Goal: Entertainment & Leisure: Consume media (video, audio)

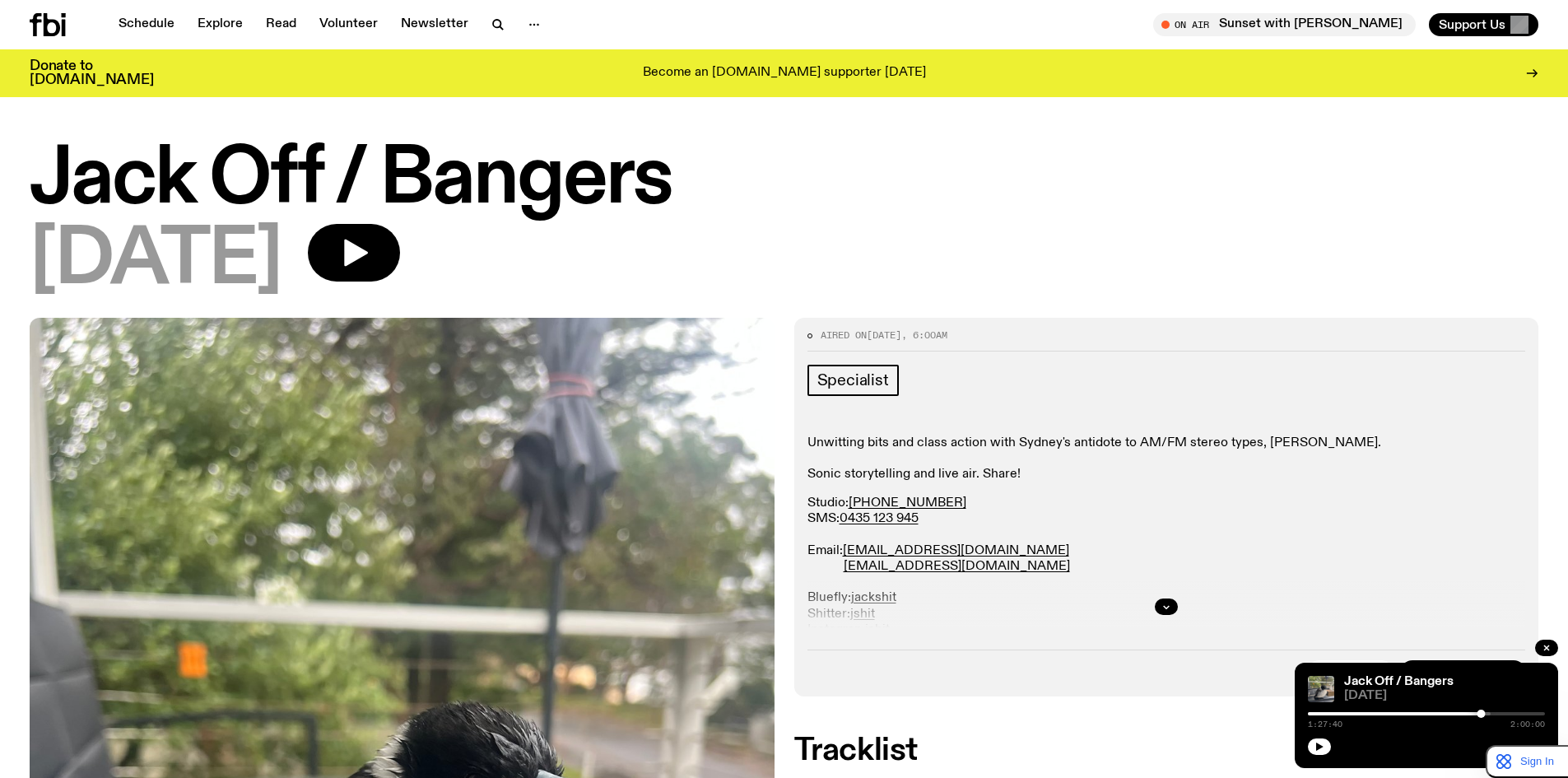
scroll to position [1496, 0]
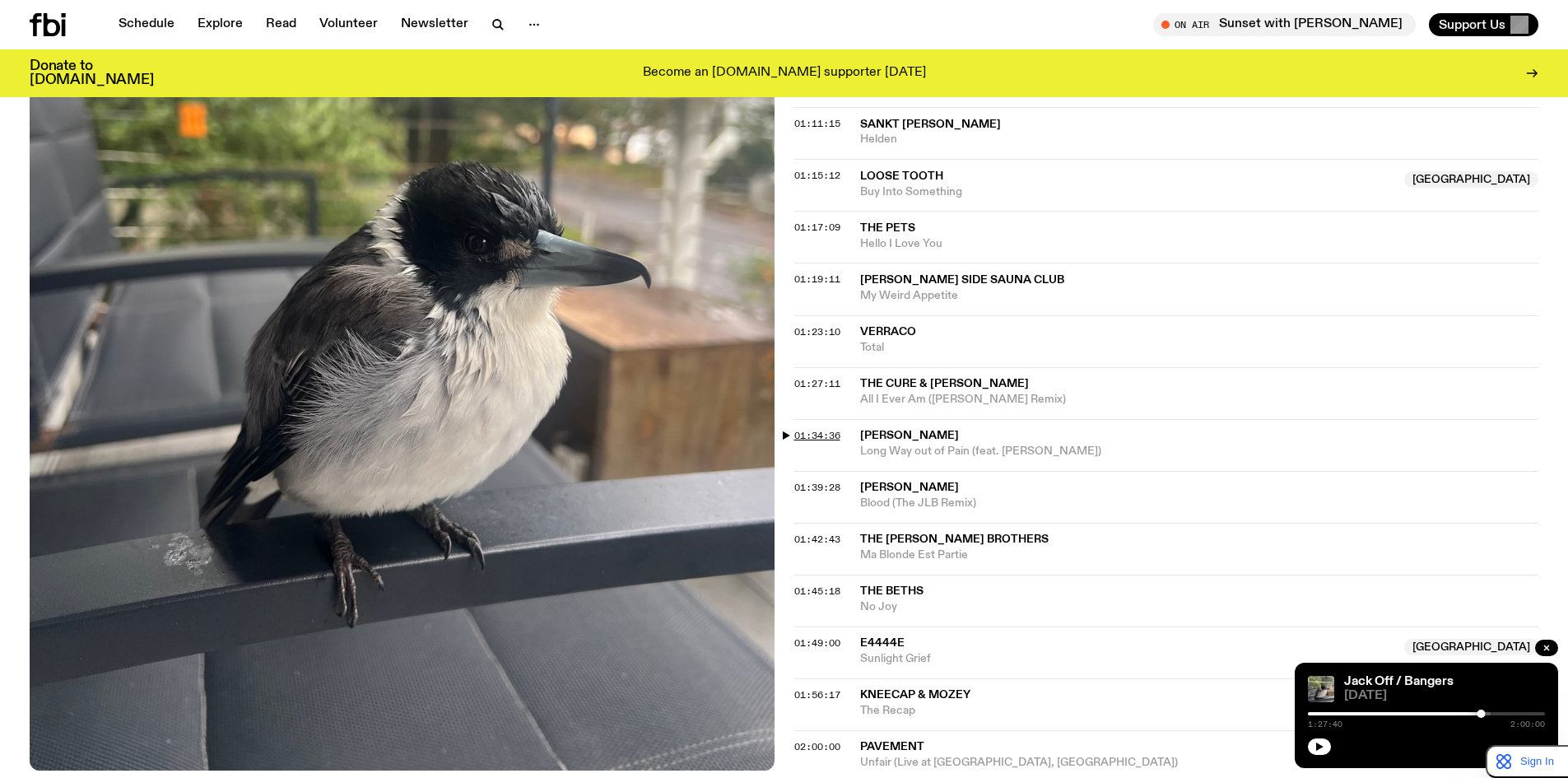
click at [826, 435] on span "01:34:36" at bounding box center [817, 435] width 46 height 13
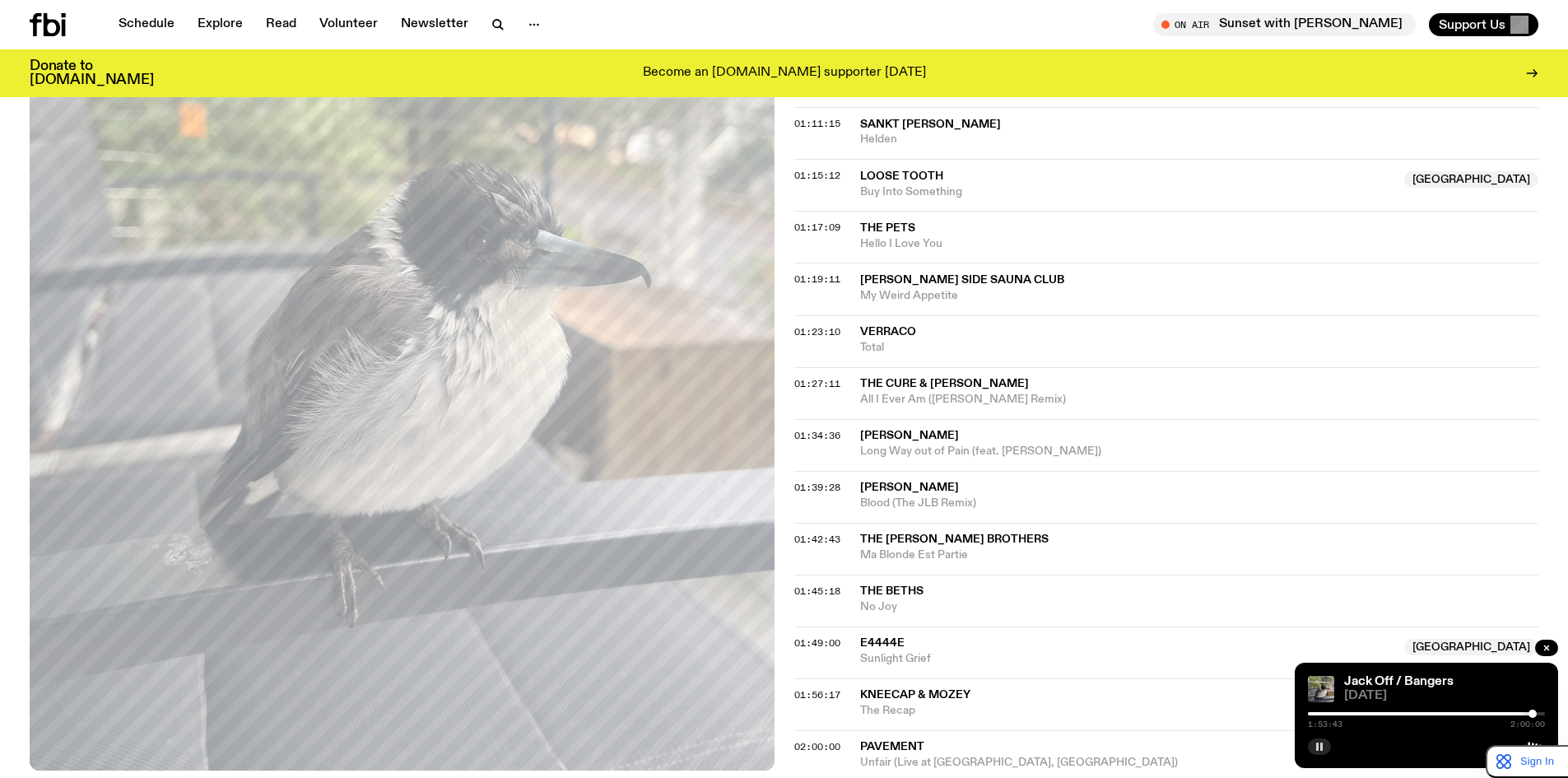
click at [1322, 743] on icon "button" at bounding box center [1319, 747] width 10 height 10
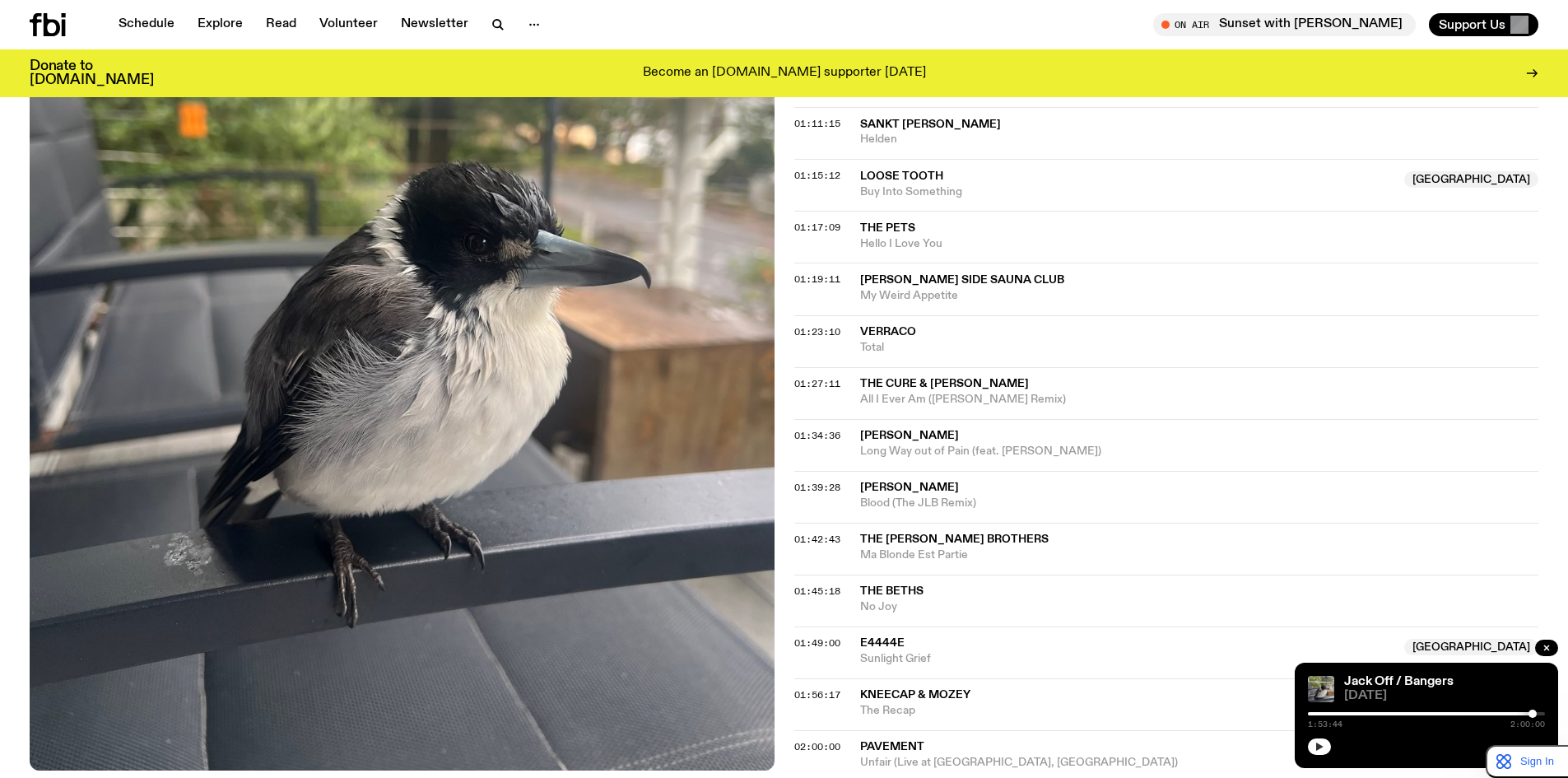
click at [1314, 744] on icon "button" at bounding box center [1319, 747] width 10 height 10
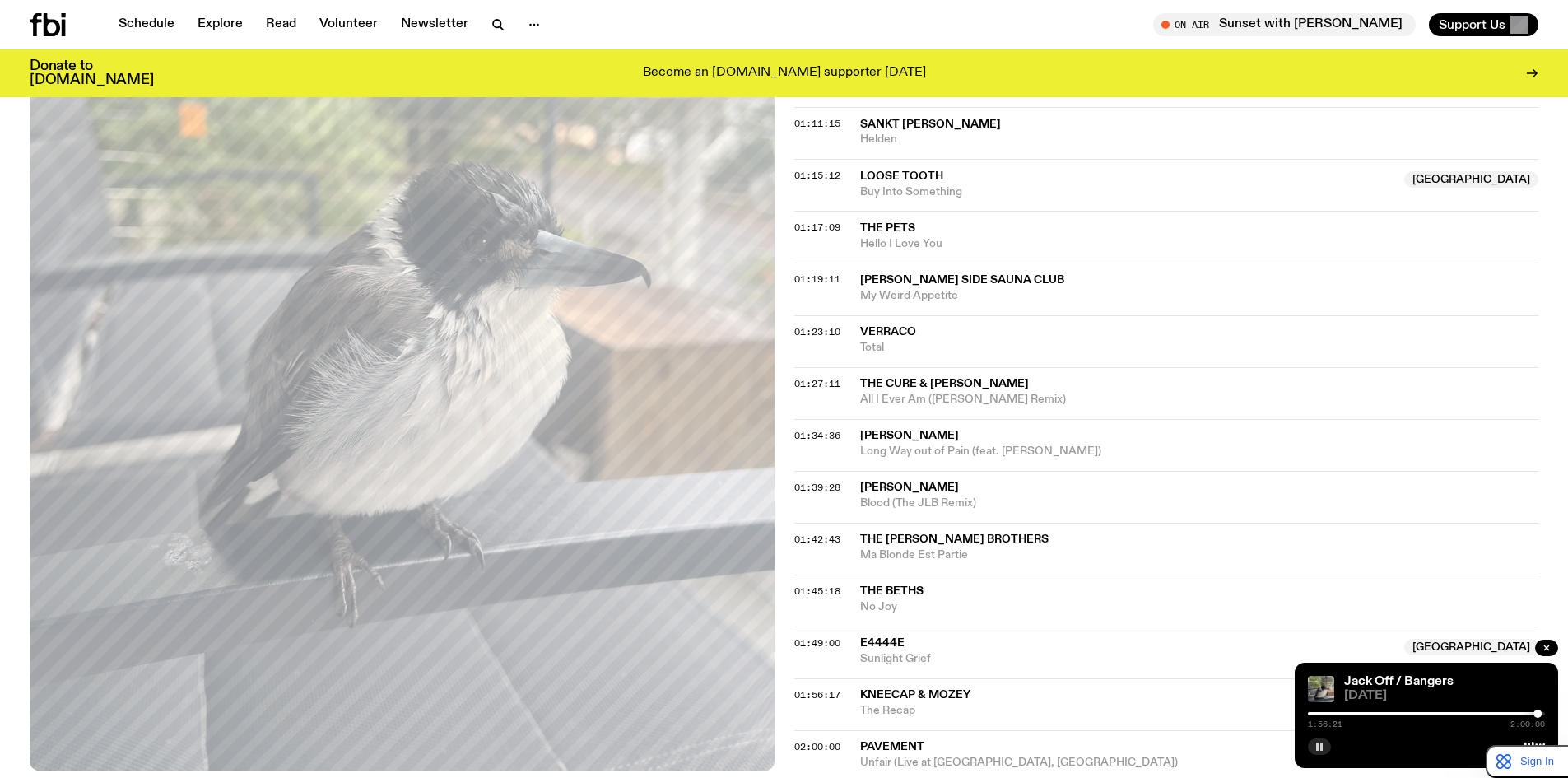
click at [1314, 745] on button "button" at bounding box center [1320, 747] width 23 height 16
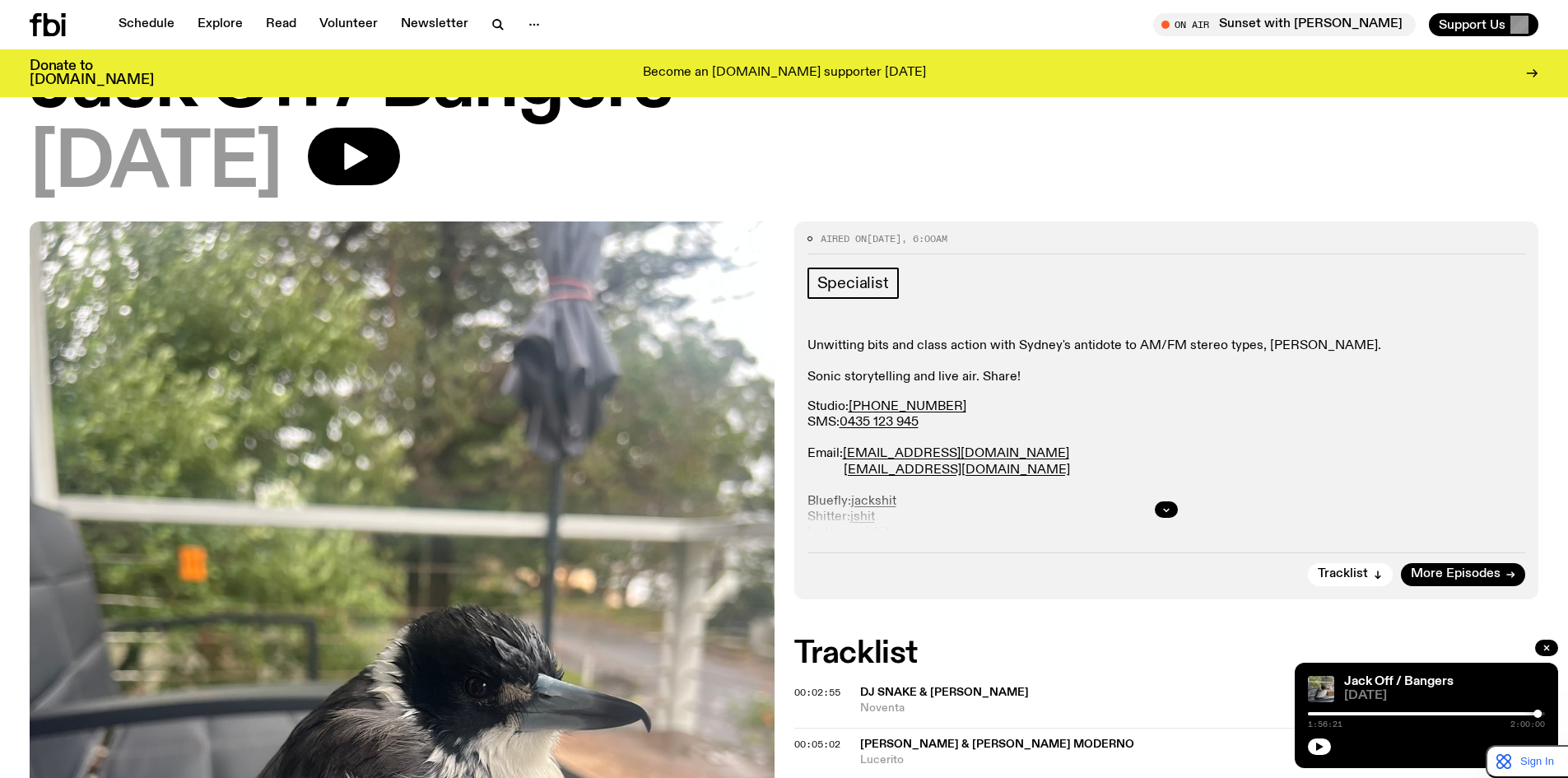
scroll to position [130, 0]
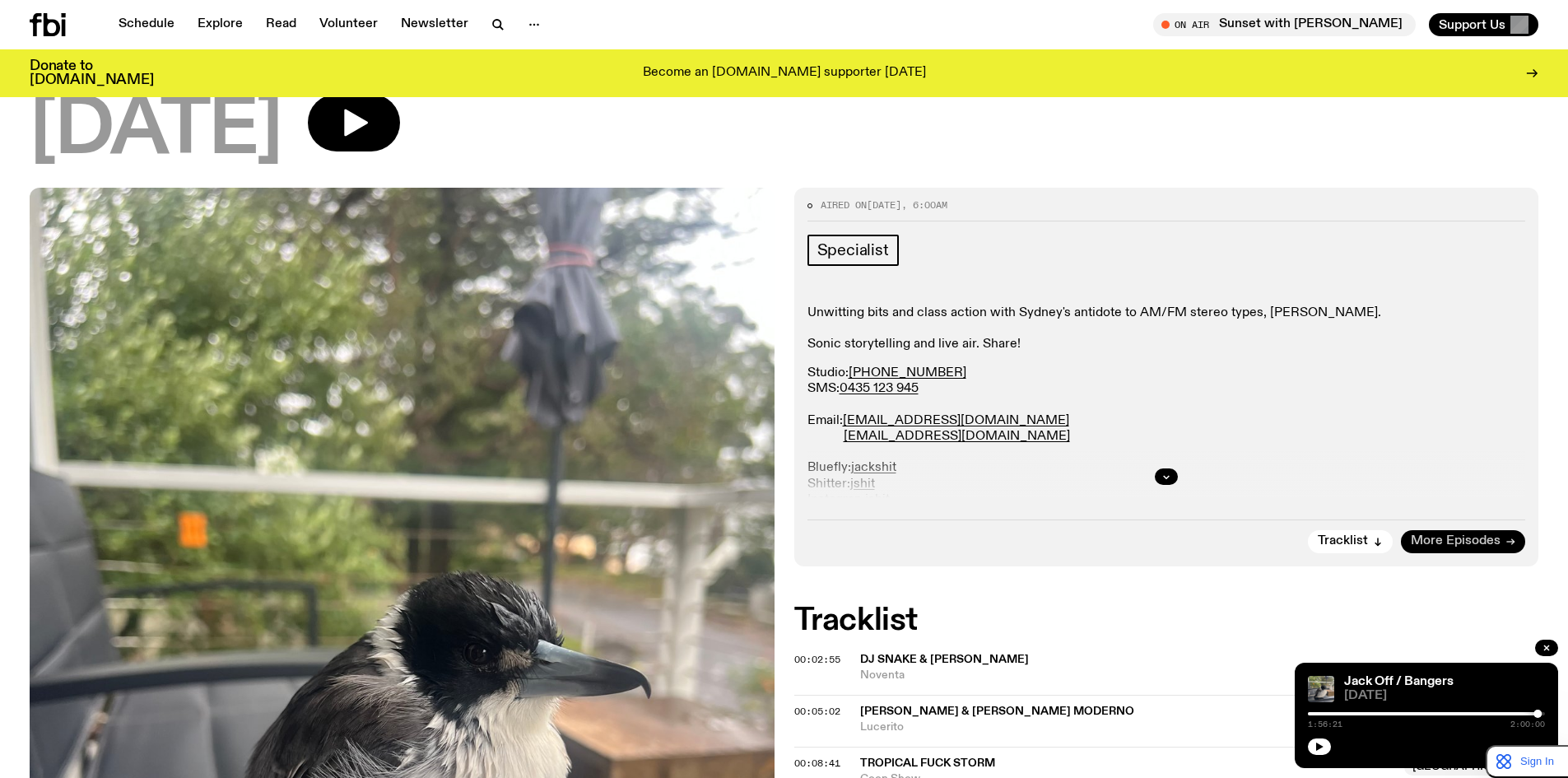
click at [1511, 536] on link "More Episodes" at bounding box center [1463, 542] width 125 height 23
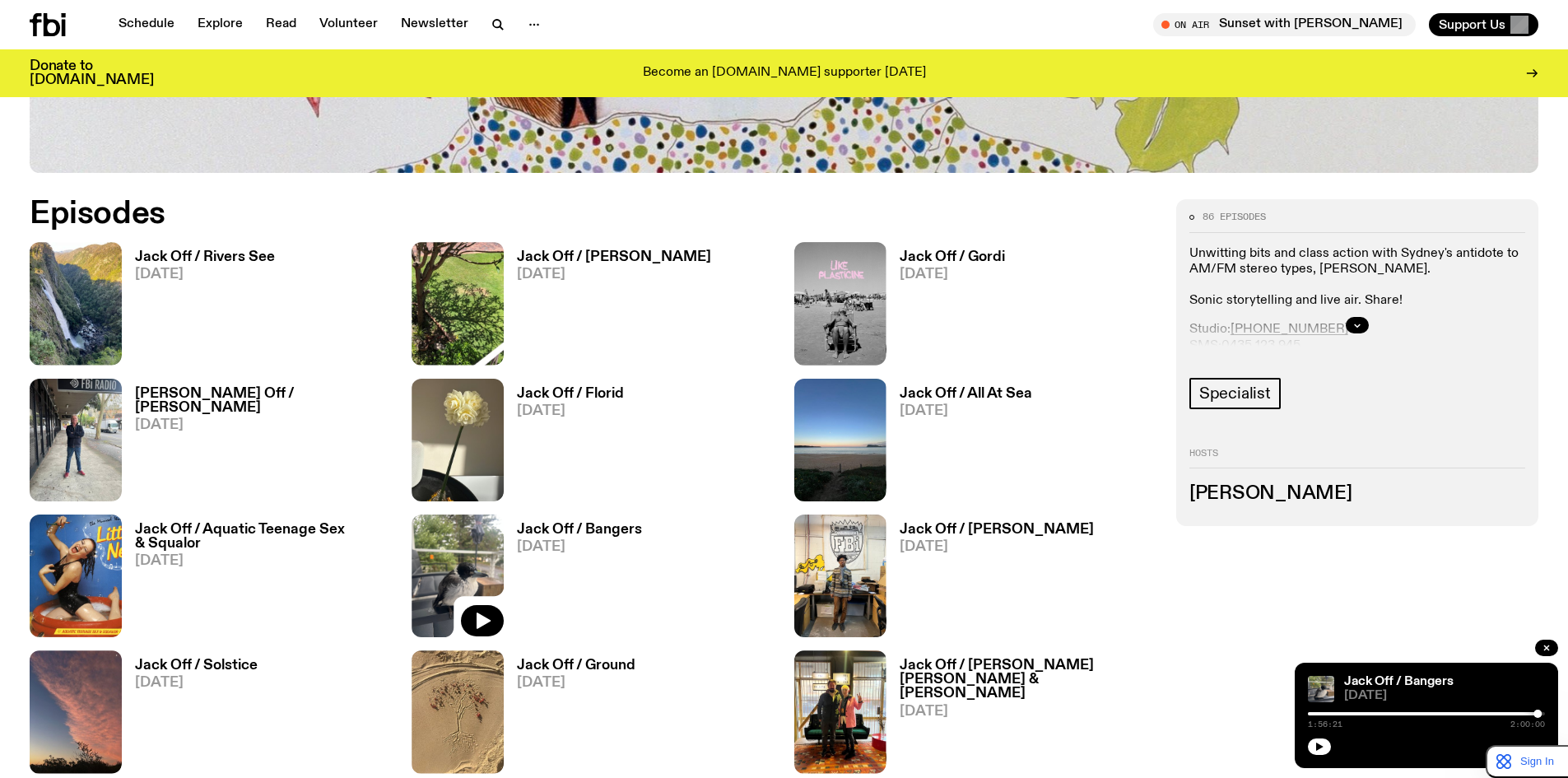
scroll to position [950, 0]
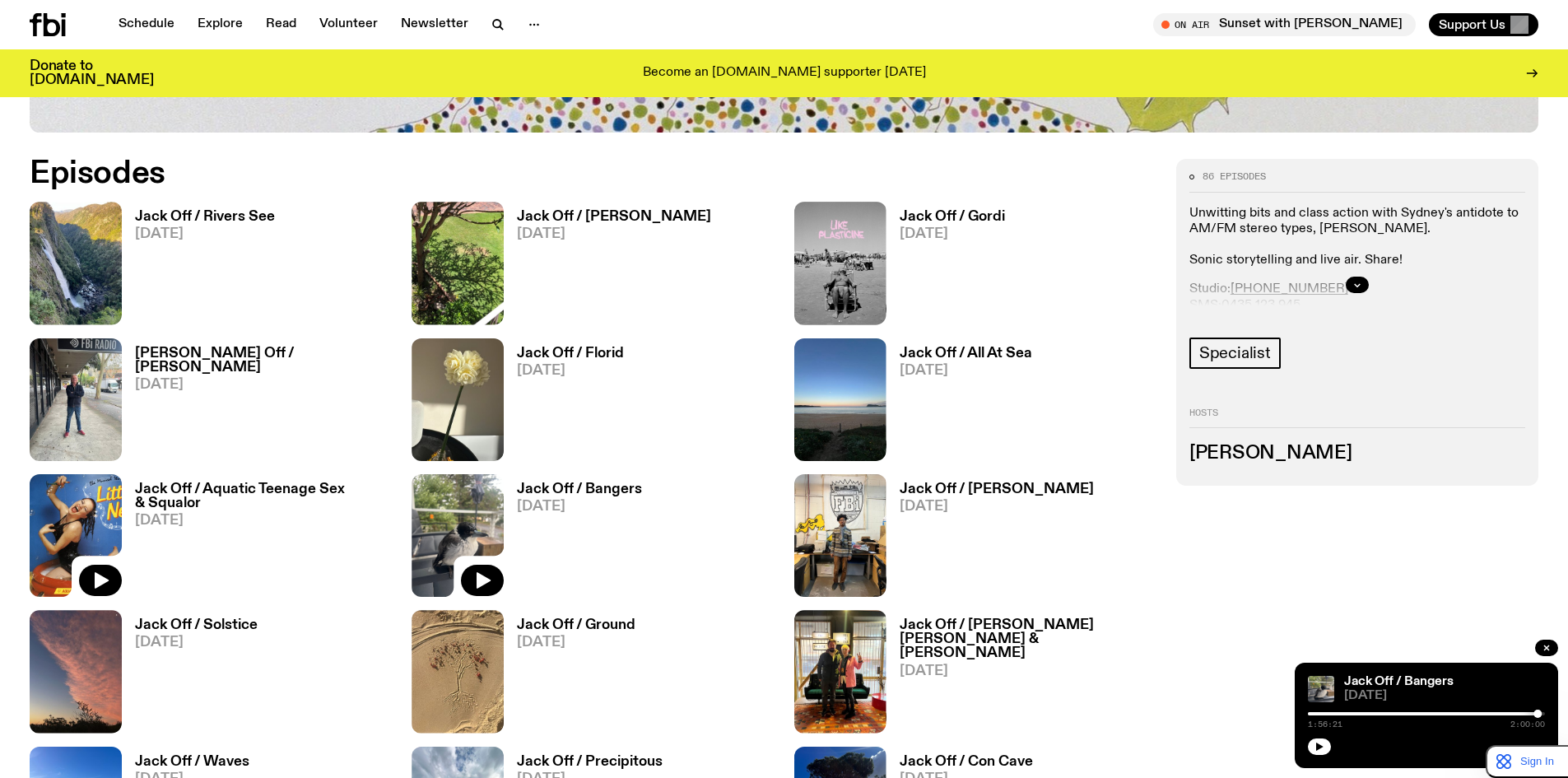
click at [83, 491] on img at bounding box center [75, 536] width 92 height 123
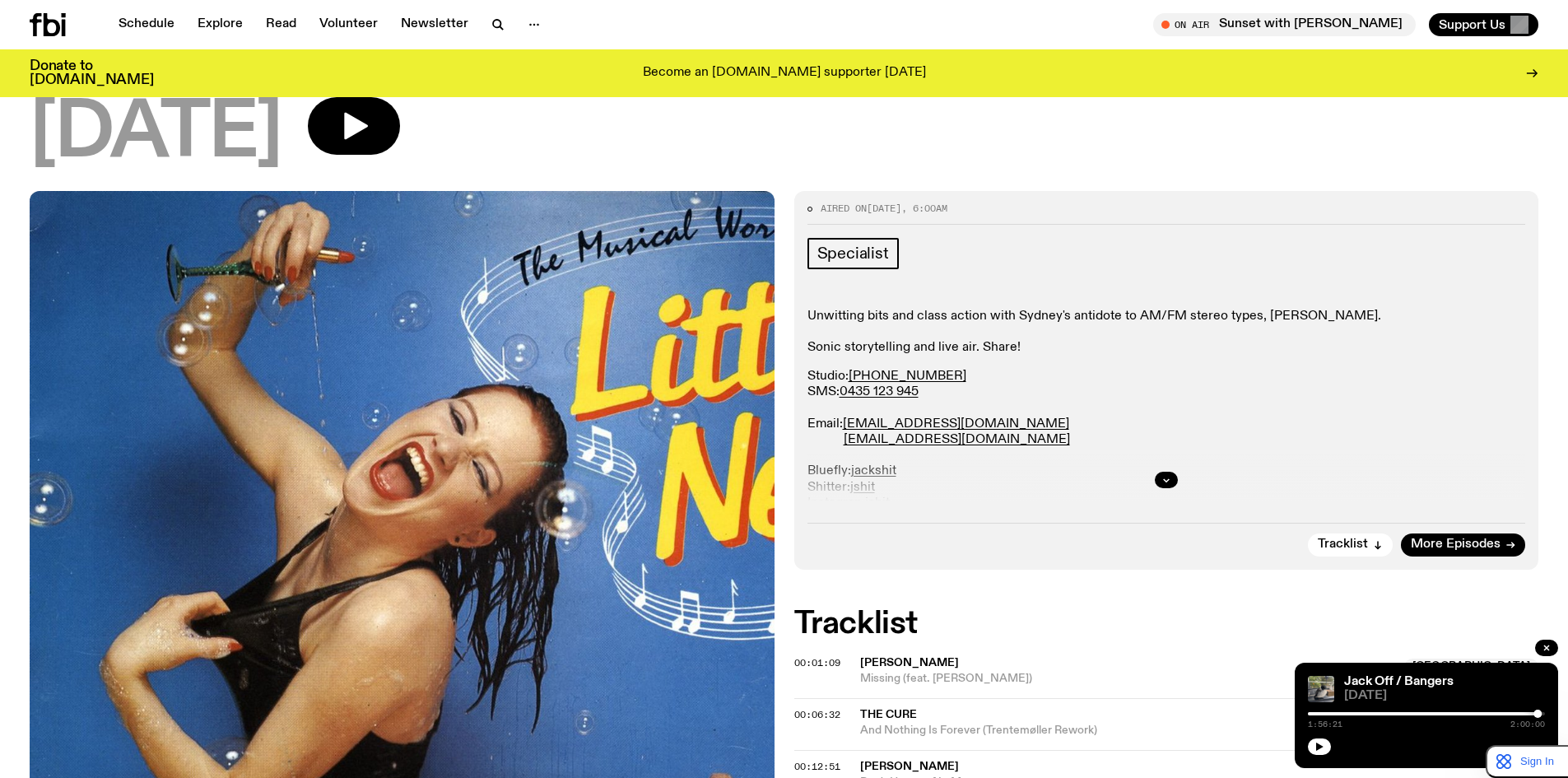
scroll to position [125, 0]
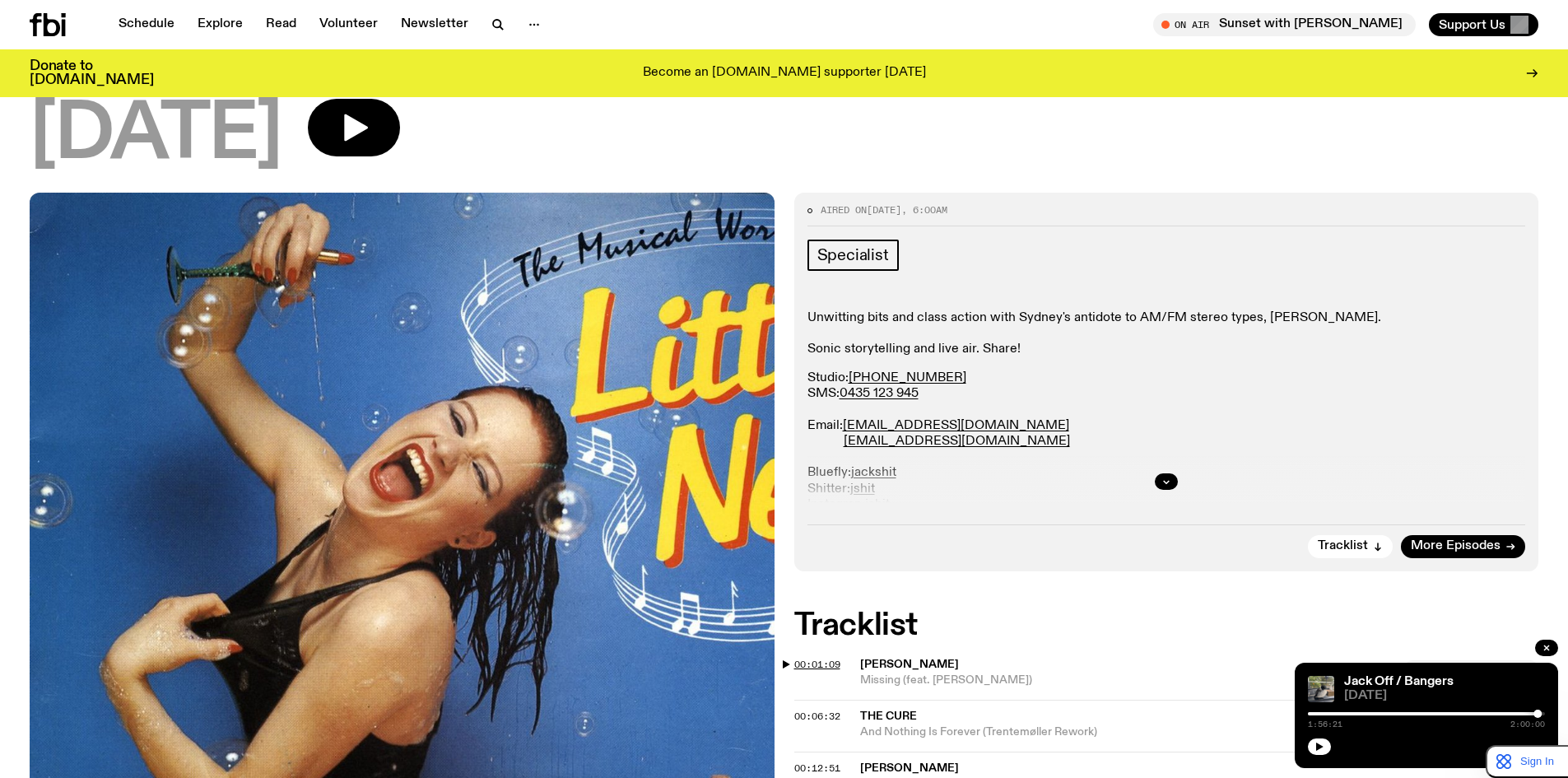
click at [805, 664] on span "00:01:09" at bounding box center [817, 664] width 46 height 13
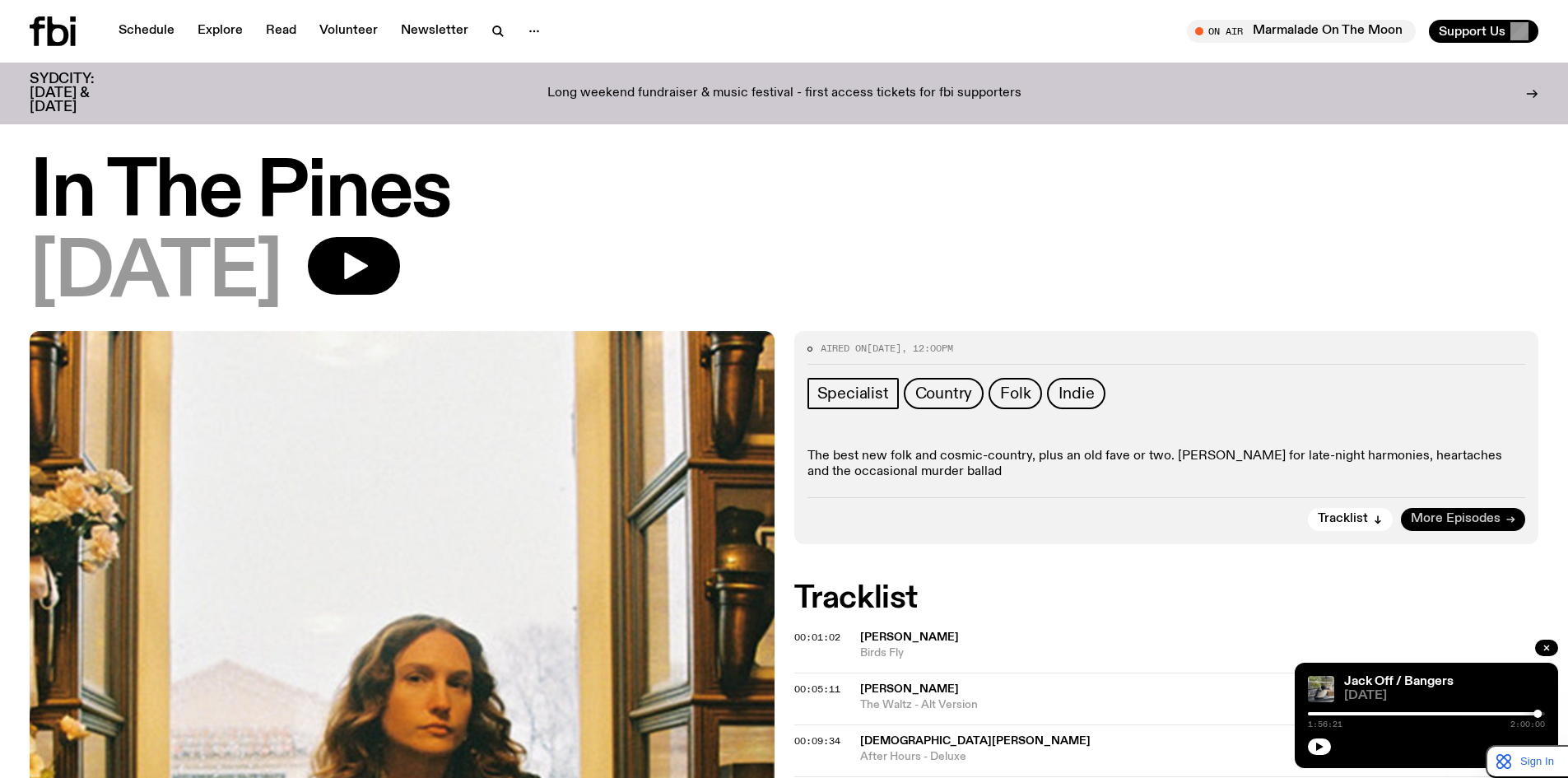
click at [1499, 520] on span "More Episodes" at bounding box center [1456, 520] width 90 height 13
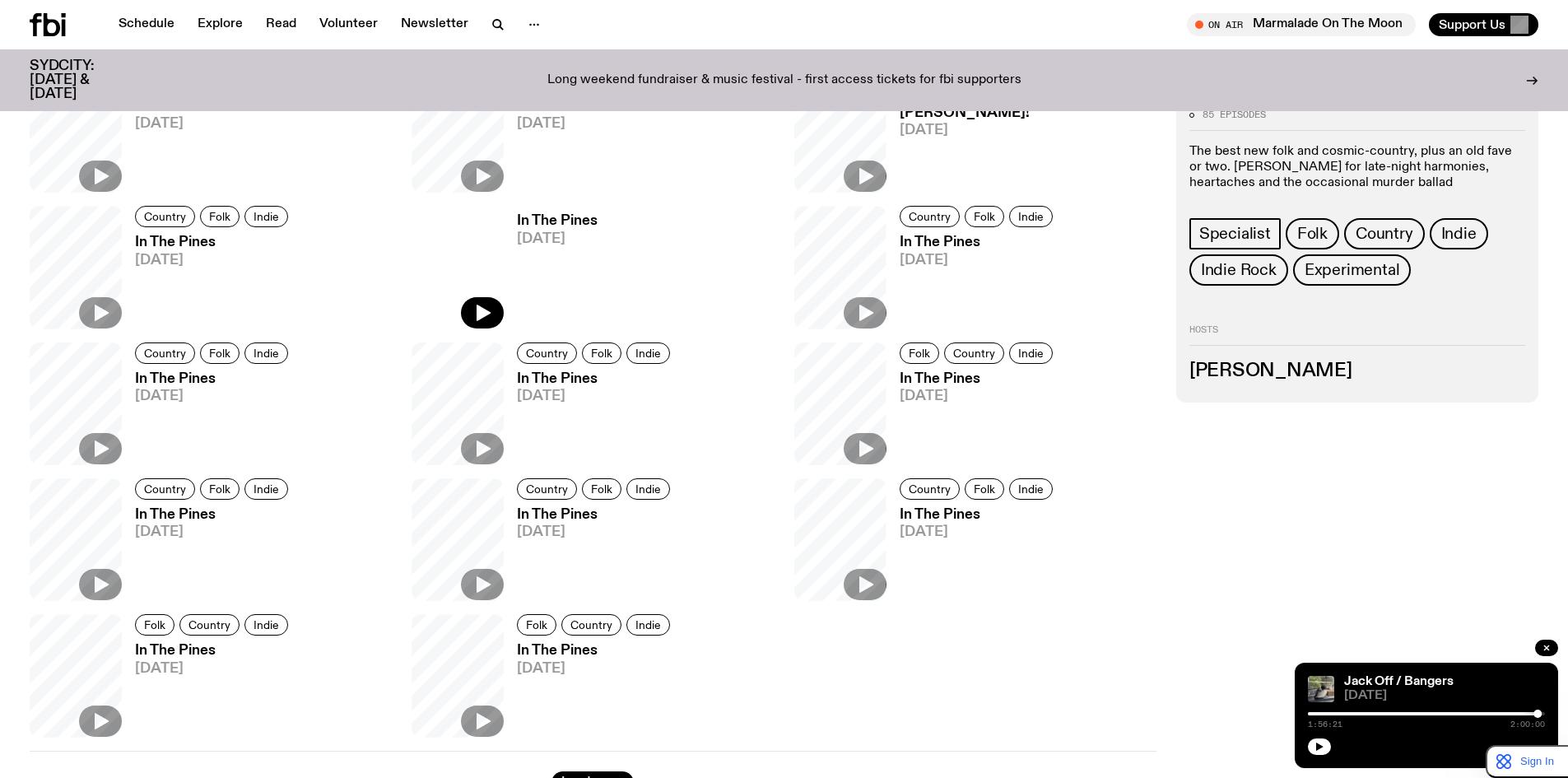
scroll to position [1088, 0]
